Goal: Transaction & Acquisition: Purchase product/service

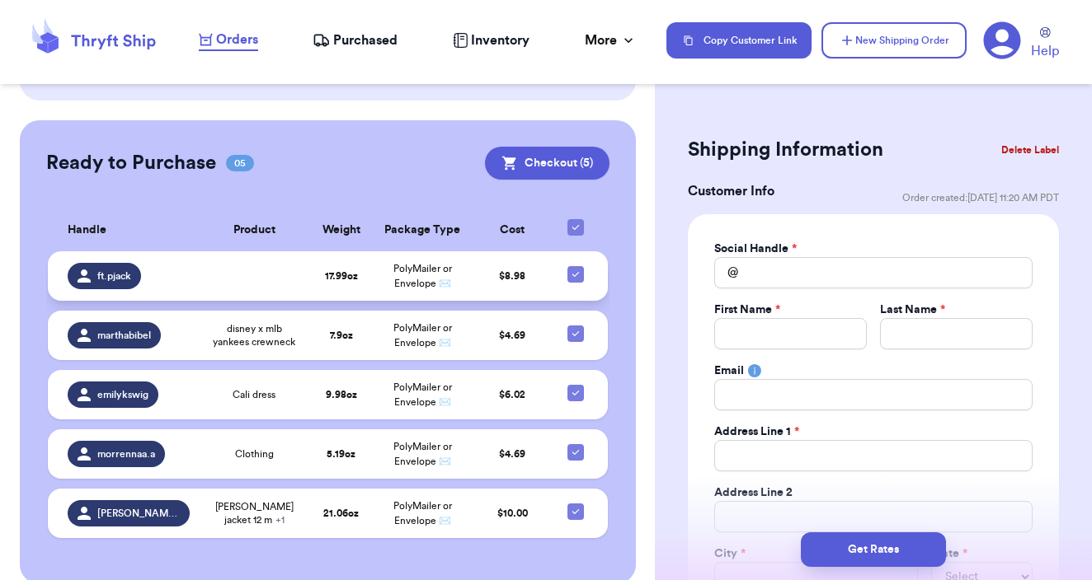
scroll to position [476, 0]
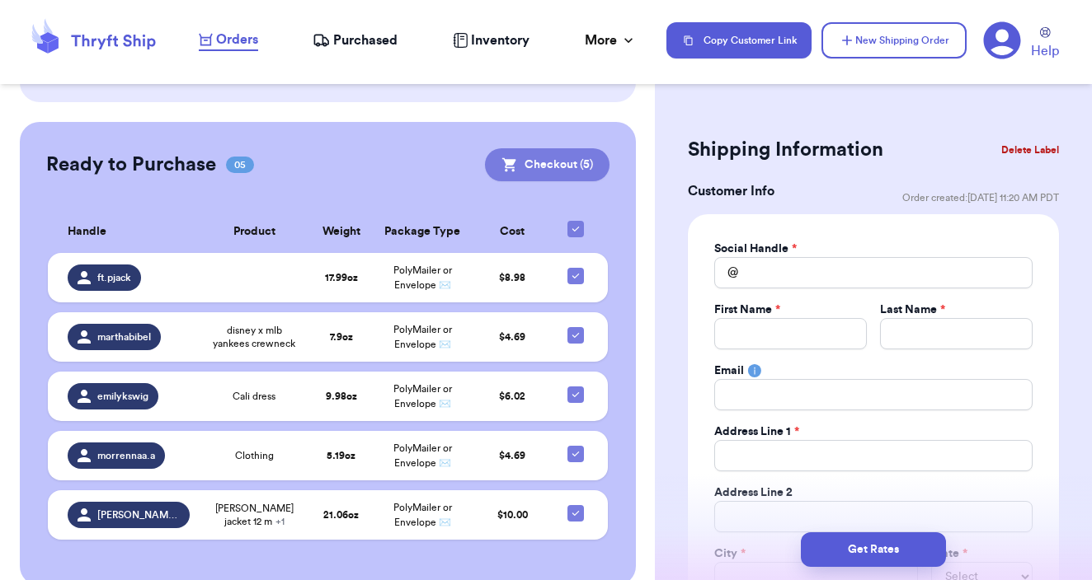
click at [550, 148] on button "Checkout ( 5 )" at bounding box center [547, 164] width 125 height 33
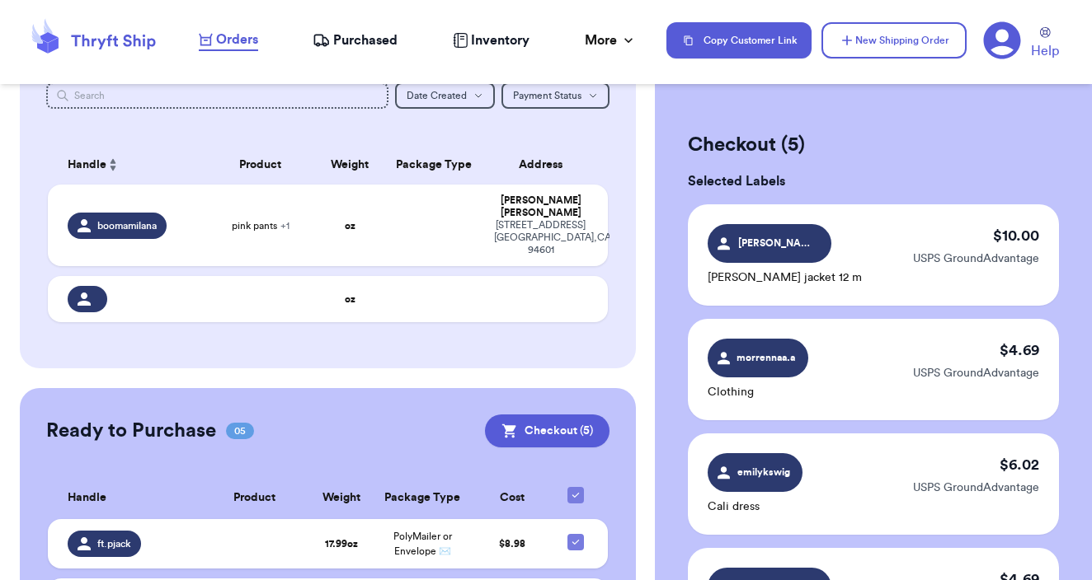
scroll to position [258, 0]
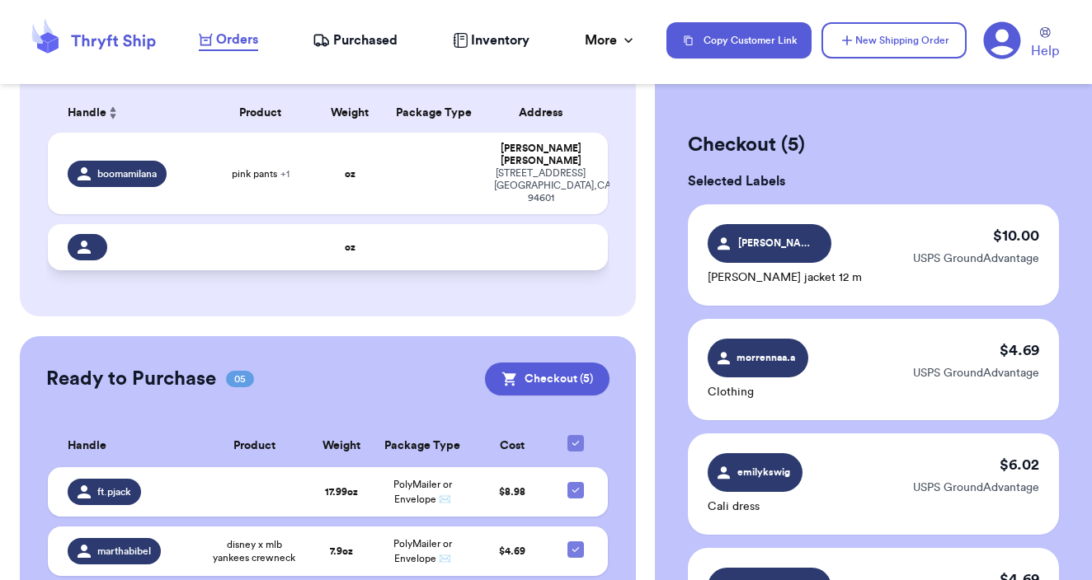
click at [274, 240] on td at bounding box center [260, 247] width 112 height 46
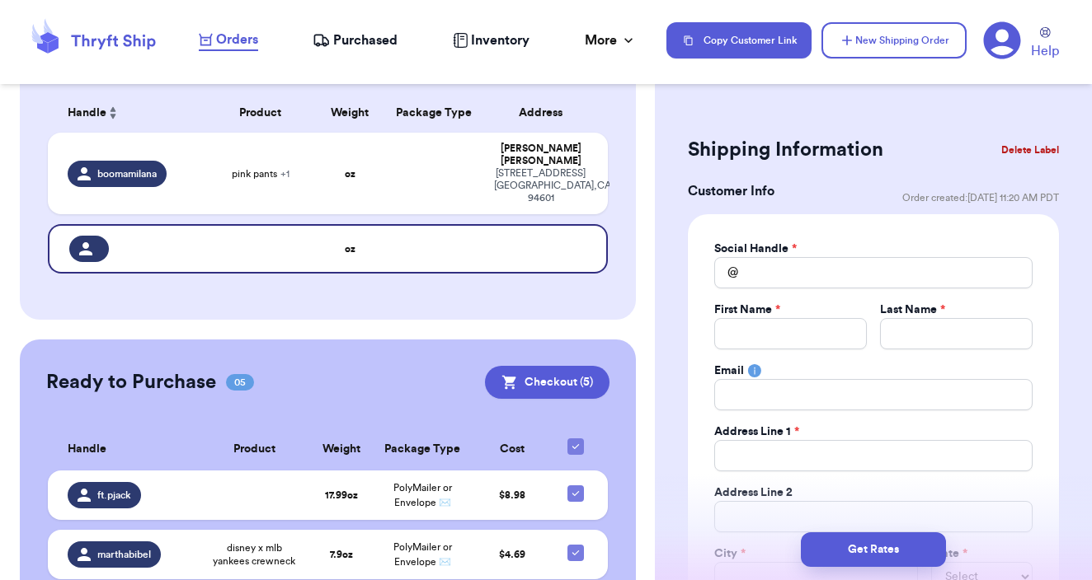
scroll to position [0, 0]
click at [1017, 148] on button "Delete Label" at bounding box center [1029, 150] width 71 height 36
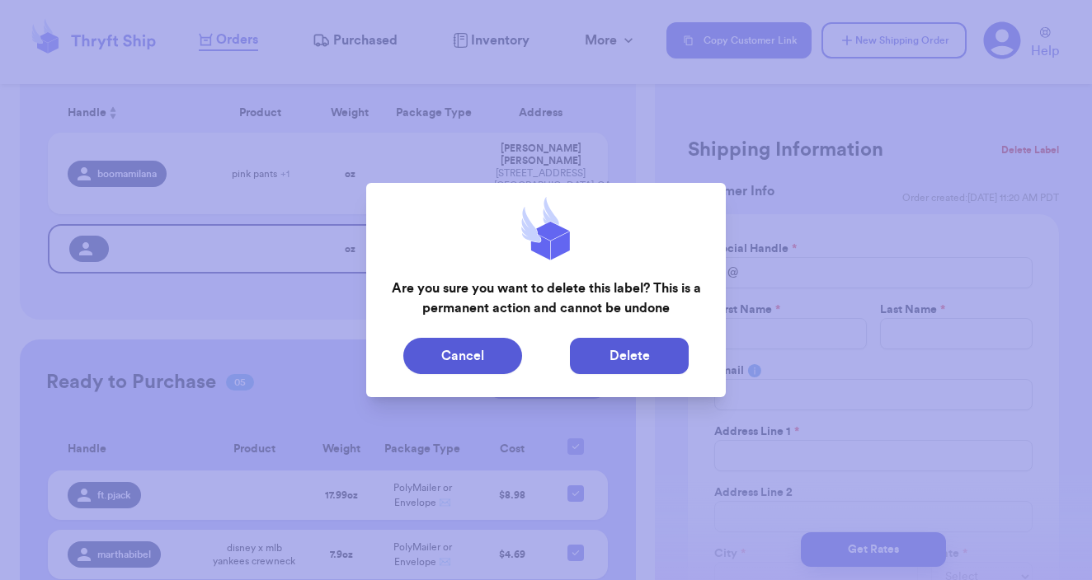
click at [612, 341] on button "Delete" at bounding box center [629, 356] width 119 height 36
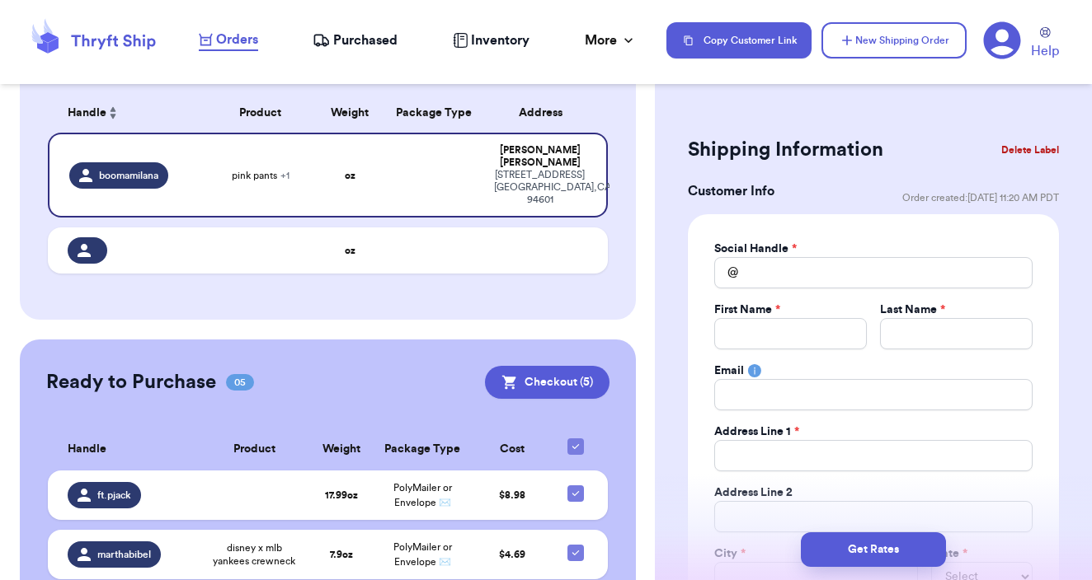
type input "pink pants"
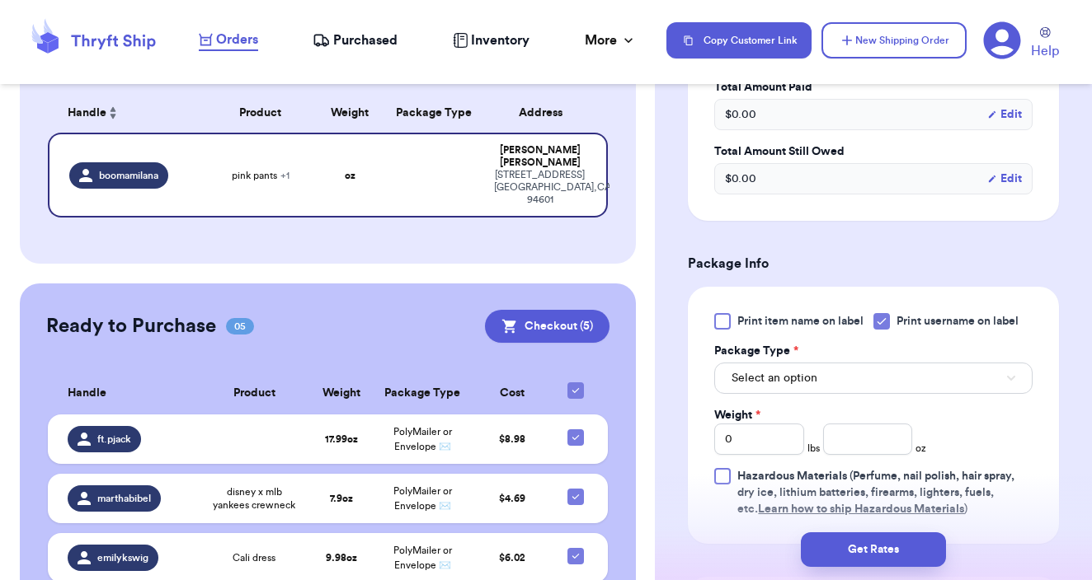
scroll to position [631, 0]
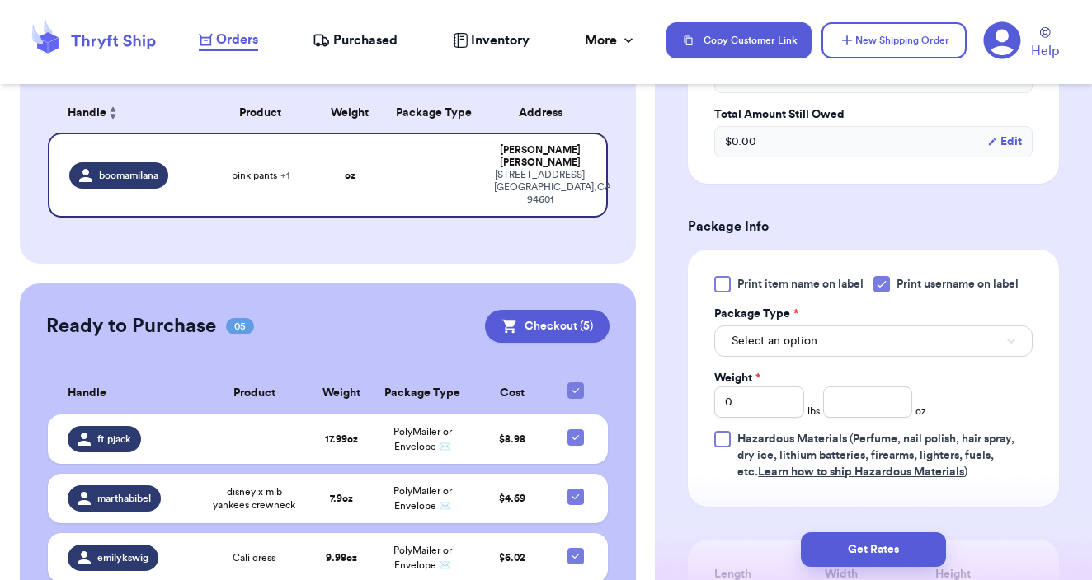
click at [859, 351] on button "Select an option" at bounding box center [873, 341] width 318 height 31
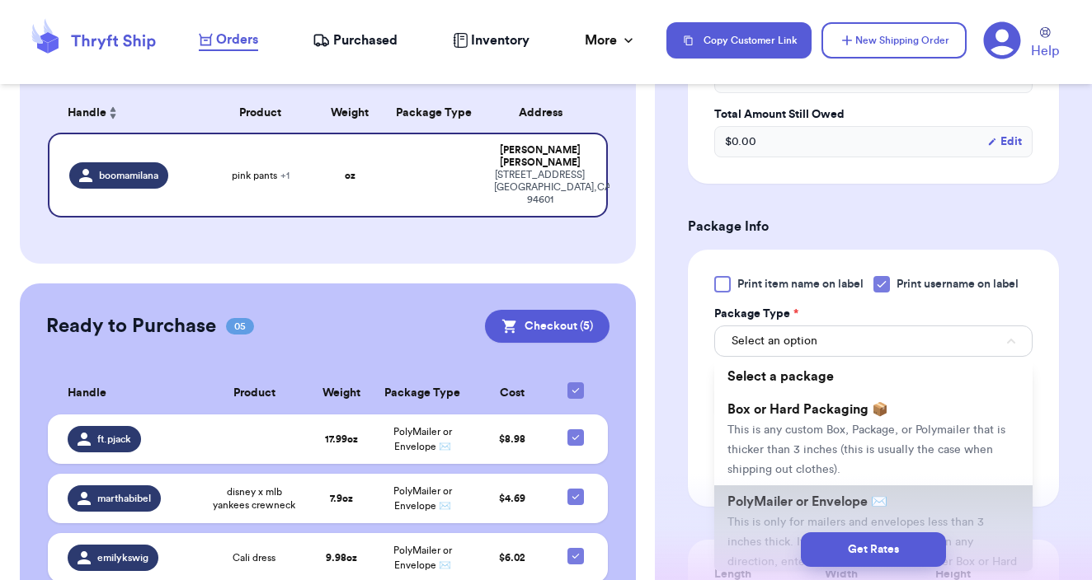
click at [825, 495] on li "PolyMailer or Envelope ✉️ This is only for mailers and envelopes less than 3 in…" at bounding box center [873, 542] width 318 height 112
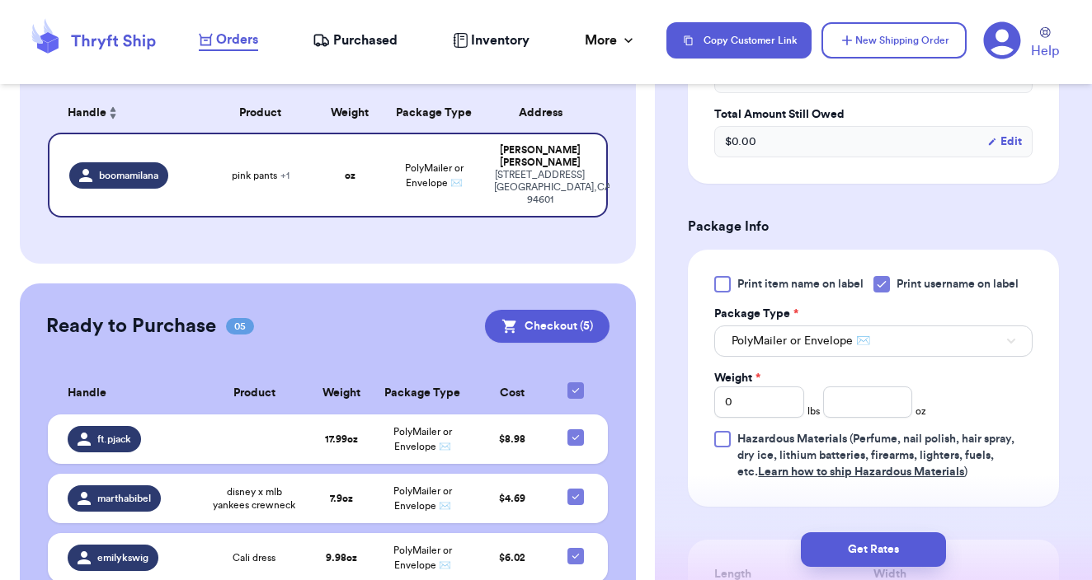
click at [862, 427] on div "Print item name on label Print username on label Package Type * PolyMailer or E…" at bounding box center [873, 378] width 318 height 204
click at [858, 409] on input "number" at bounding box center [868, 402] width 90 height 31
type input "11"
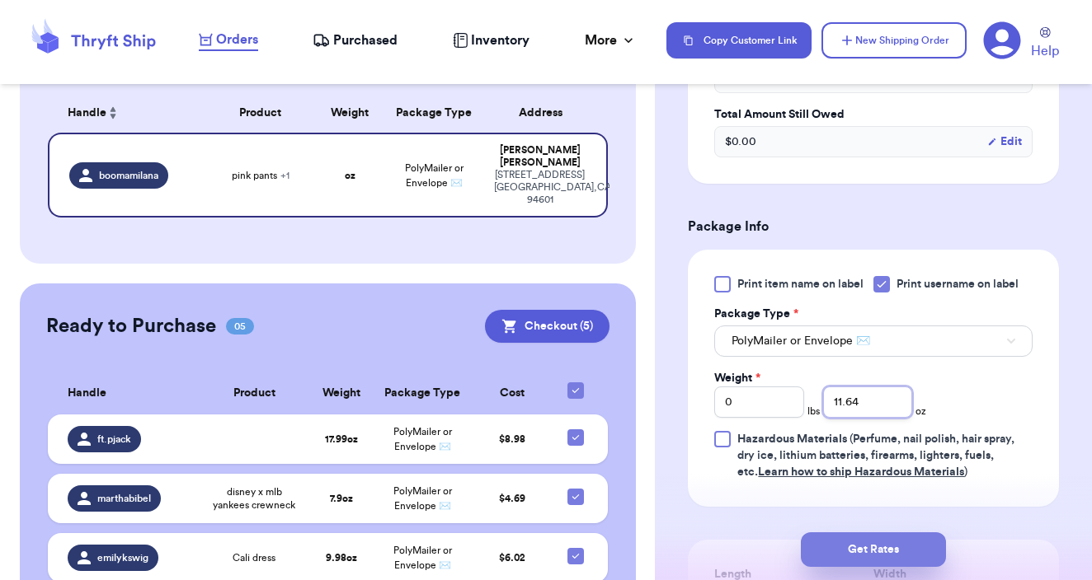
type input "11.64"
click at [911, 541] on button "Get Rates" at bounding box center [873, 550] width 145 height 35
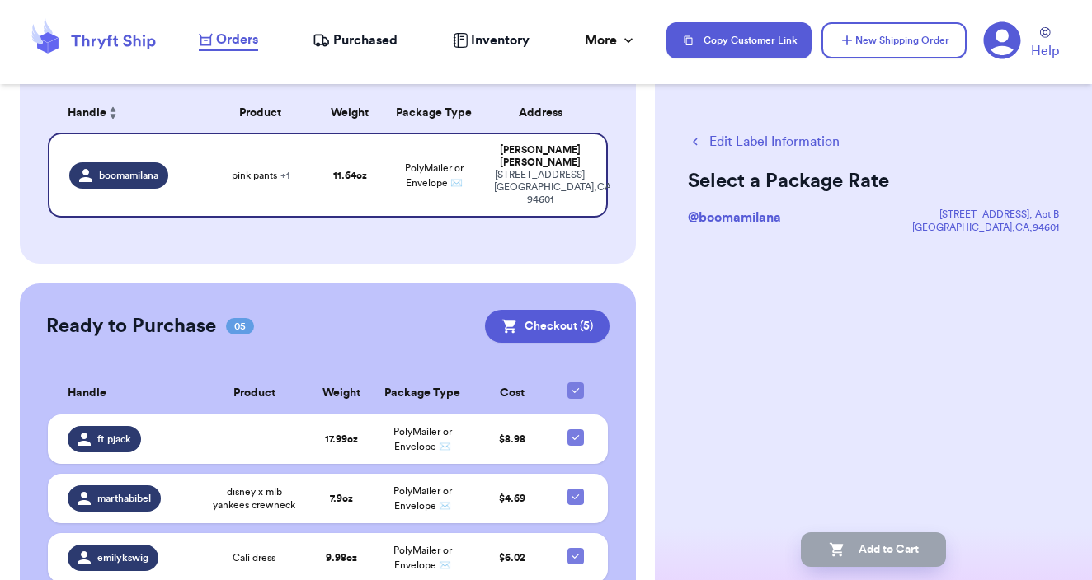
scroll to position [0, 0]
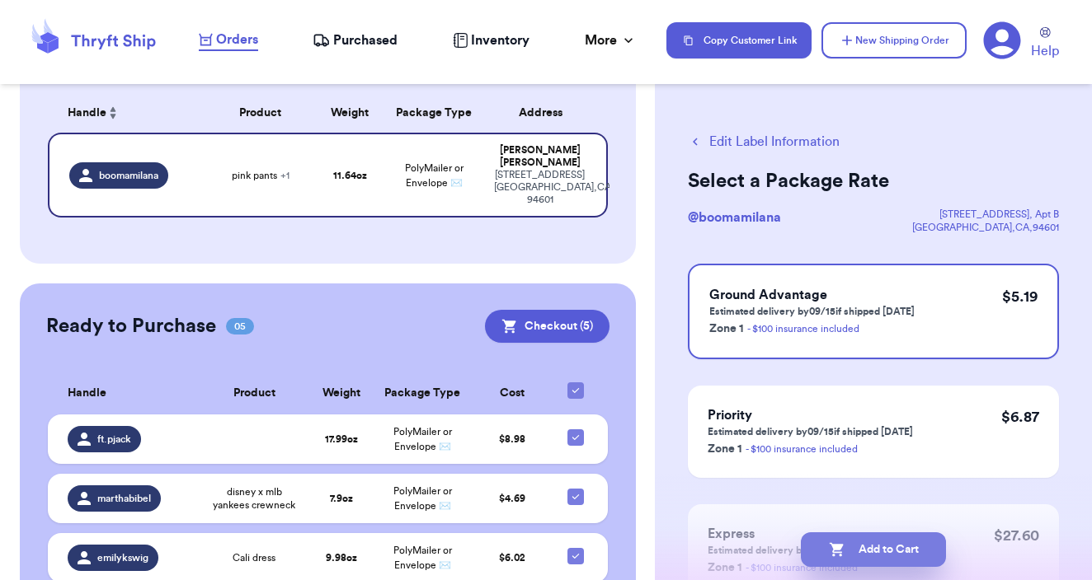
click at [883, 545] on button "Add to Cart" at bounding box center [873, 550] width 145 height 35
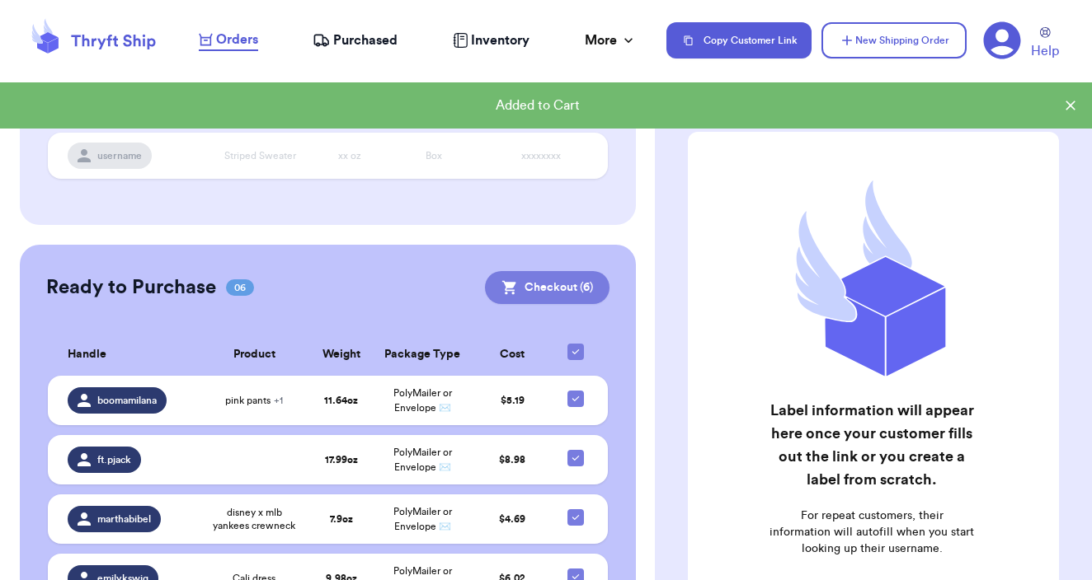
click at [588, 273] on button "Checkout ( 6 )" at bounding box center [547, 287] width 125 height 33
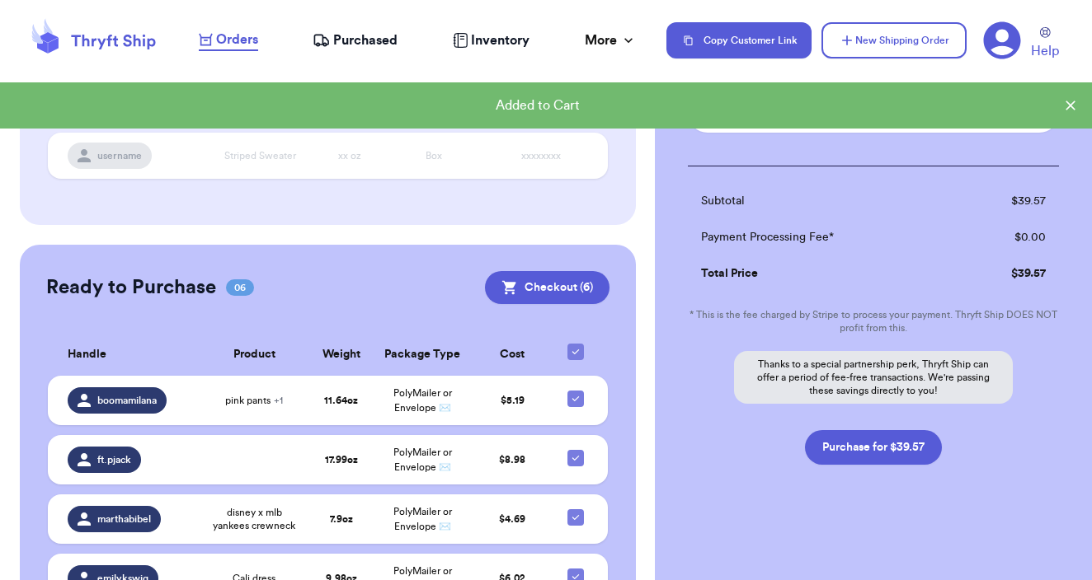
scroll to position [731, 0]
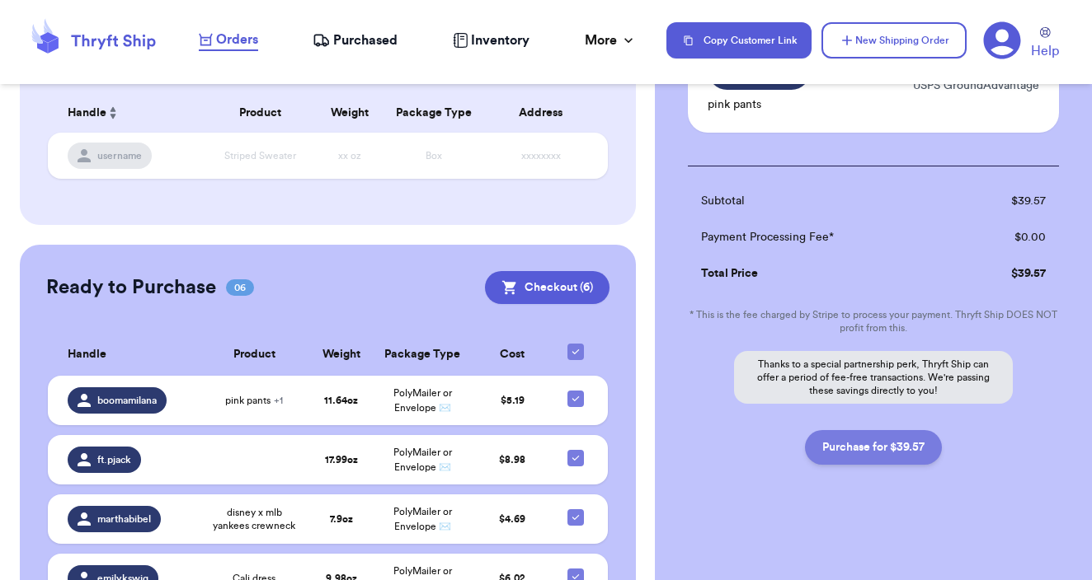
click at [894, 457] on button "Purchase for $39.57" at bounding box center [873, 447] width 137 height 35
checkbox input "false"
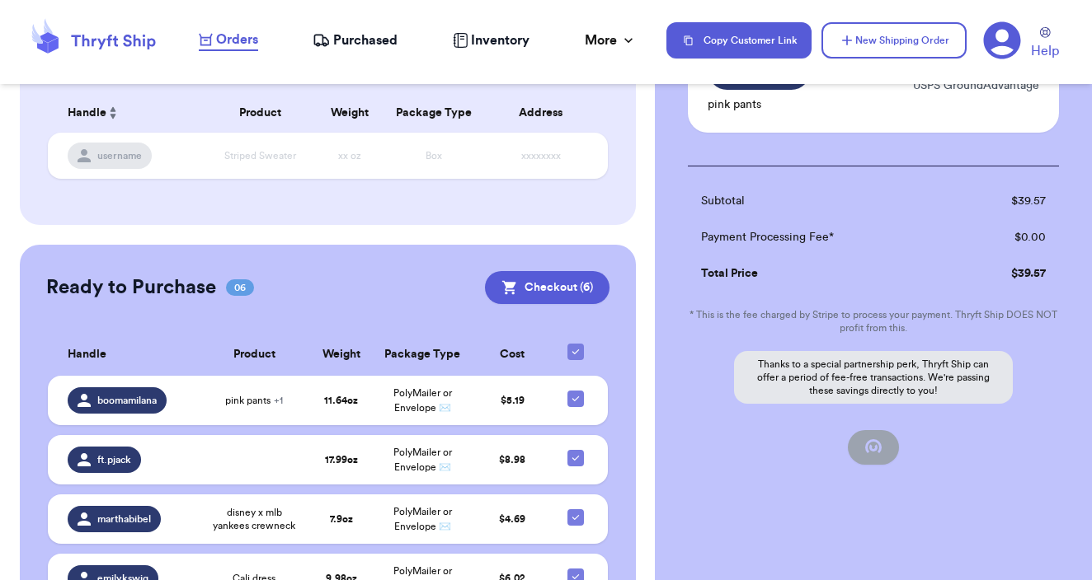
checkbox input "false"
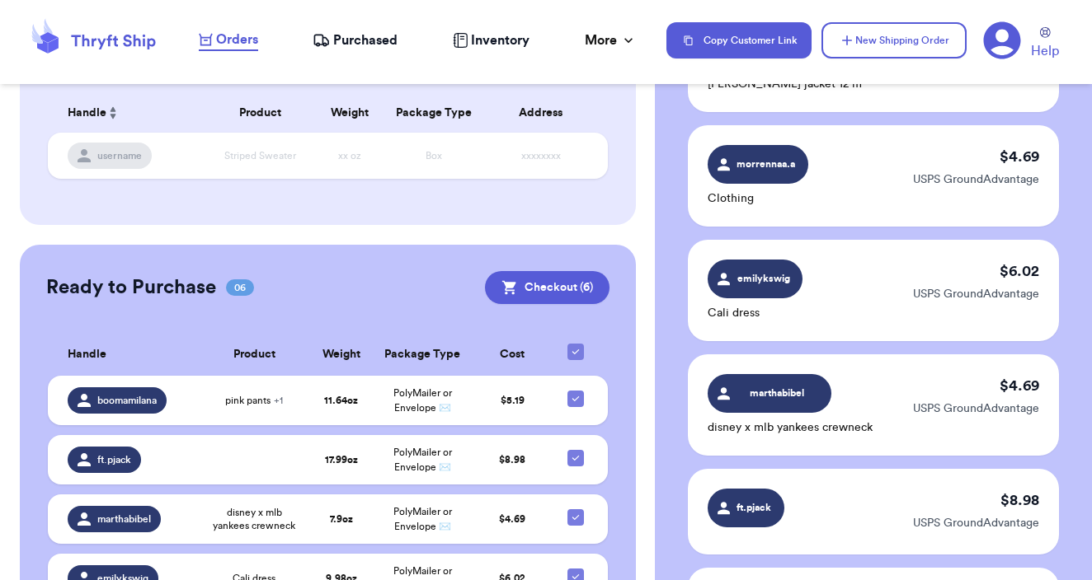
checkbox input "true"
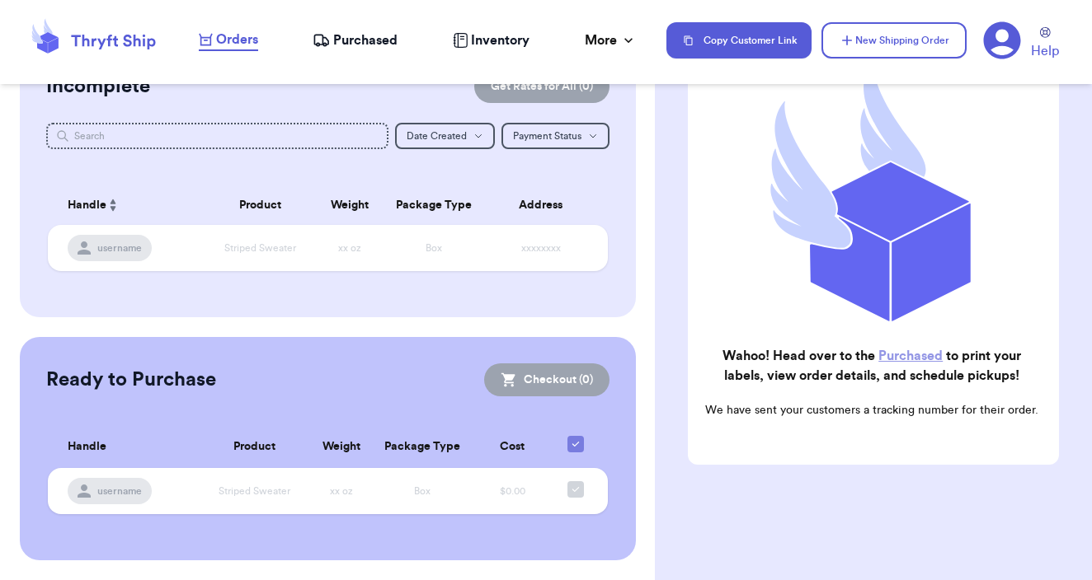
scroll to position [165, 0]
click at [933, 53] on button "New Shipping Order" at bounding box center [893, 40] width 145 height 36
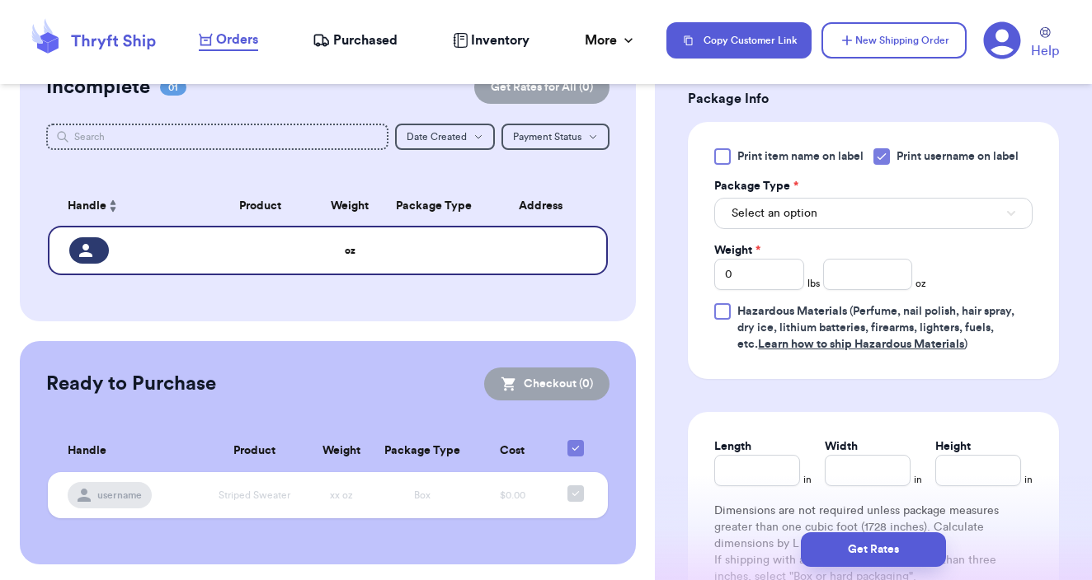
scroll to position [975, 0]
click at [871, 197] on button "Select an option" at bounding box center [873, 211] width 318 height 31
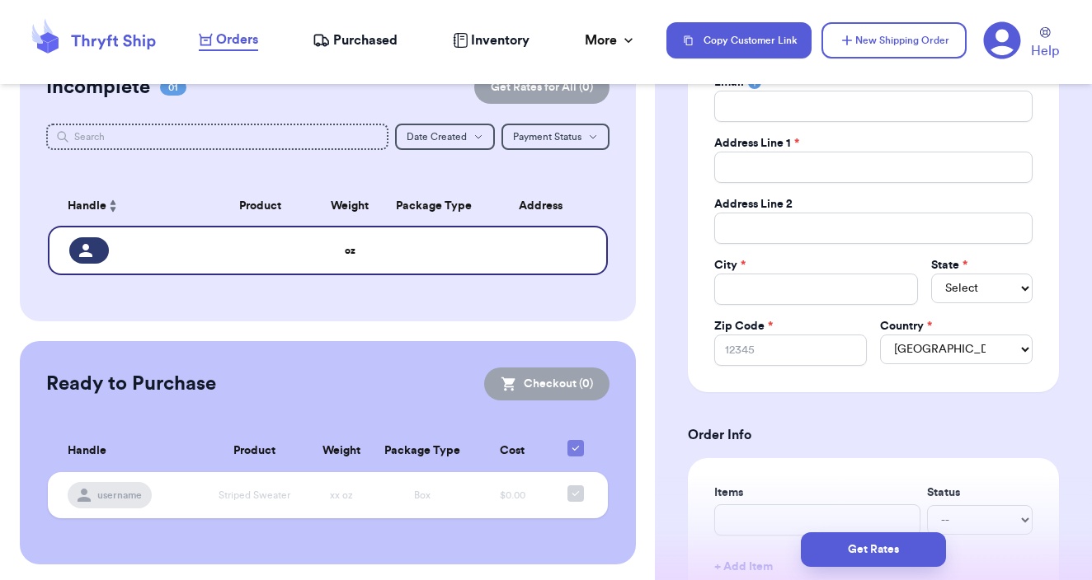
scroll to position [255, 0]
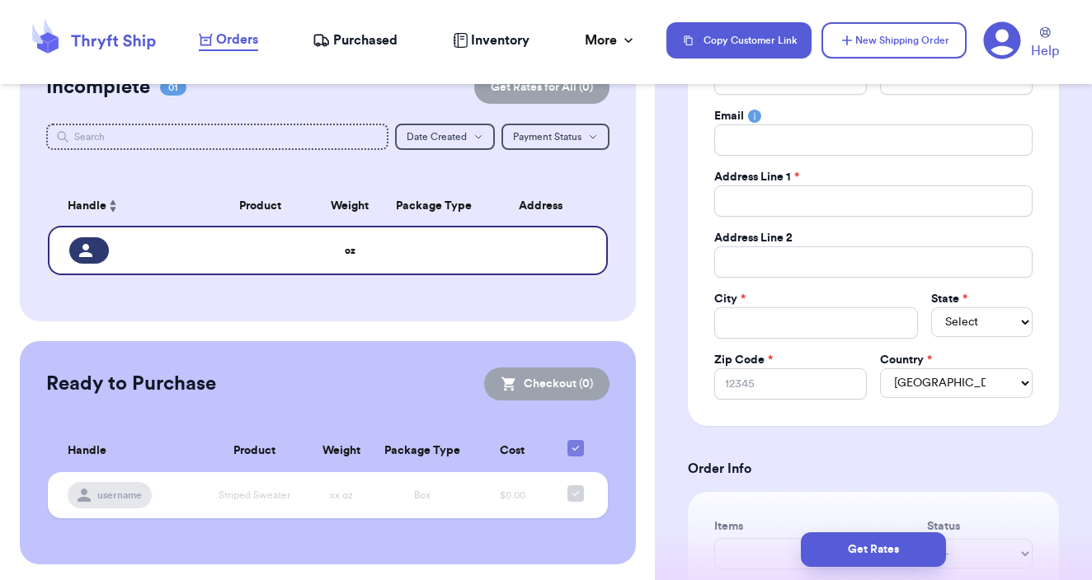
click at [864, 1] on header "Orders Purchased Inventory More Stats Completed Orders Payments Payouts Copy Cu…" at bounding box center [546, 42] width 1092 height 84
